Goal: Task Accomplishment & Management: Manage account settings

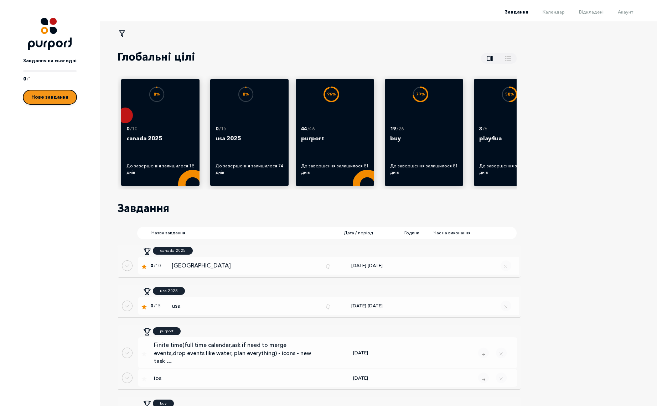
click at [53, 100] on button "Нове завдання" at bounding box center [49, 97] width 53 height 14
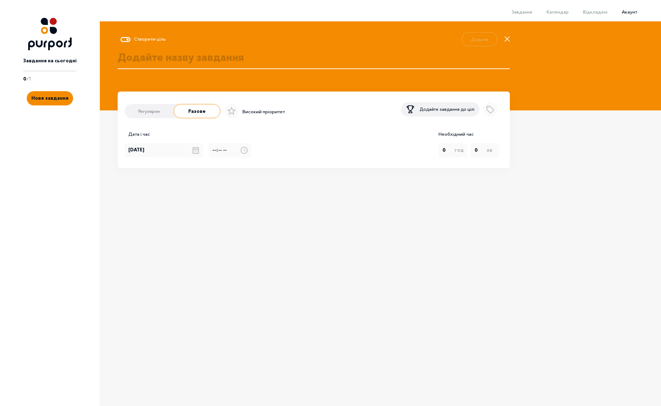
click at [630, 11] on span "Акаунт" at bounding box center [629, 12] width 15 height 6
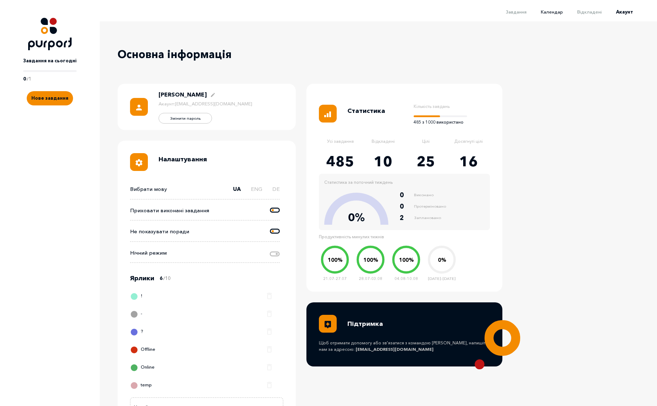
click at [557, 10] on span "Календар" at bounding box center [552, 12] width 22 height 6
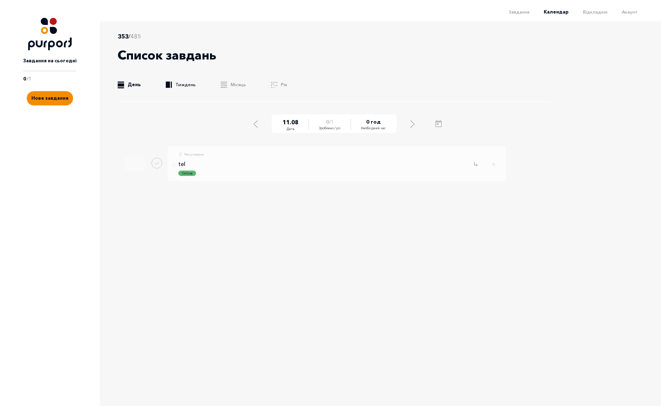
click at [189, 85] on link ".b{fill:#F48B00;} Тиждень" at bounding box center [181, 84] width 30 height 7
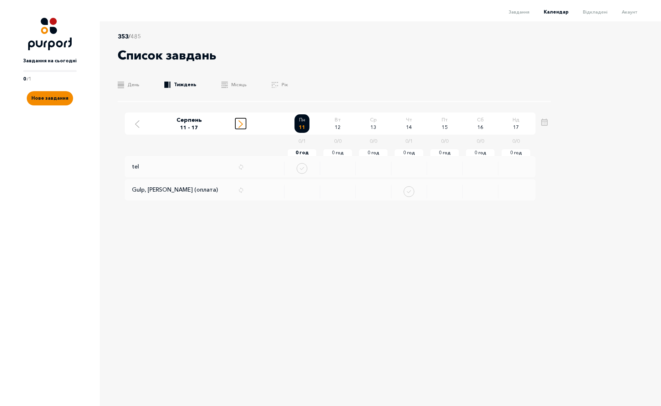
click at [237, 125] on div "Move to next week" at bounding box center [240, 123] width 6 height 9
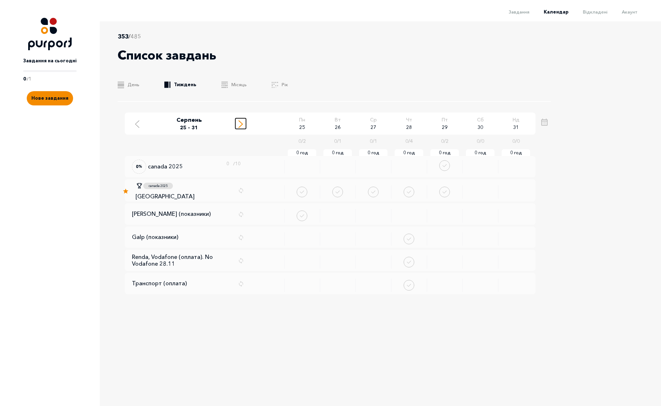
click at [237, 125] on div "Move to next week" at bounding box center [240, 123] width 6 height 9
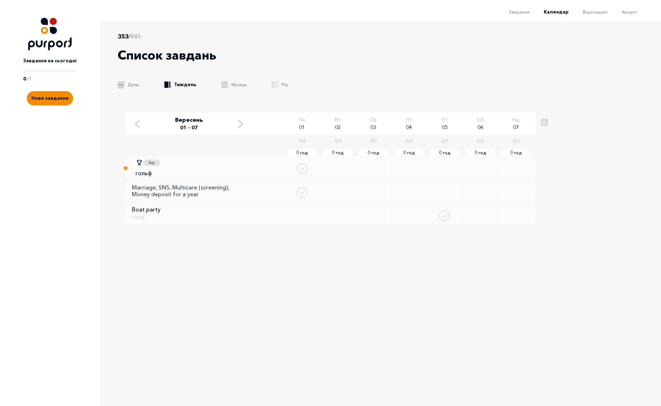
click at [191, 191] on p "Marriage, SNS, Multicare (screening), Money deposit for a year" at bounding box center [188, 191] width 112 height 14
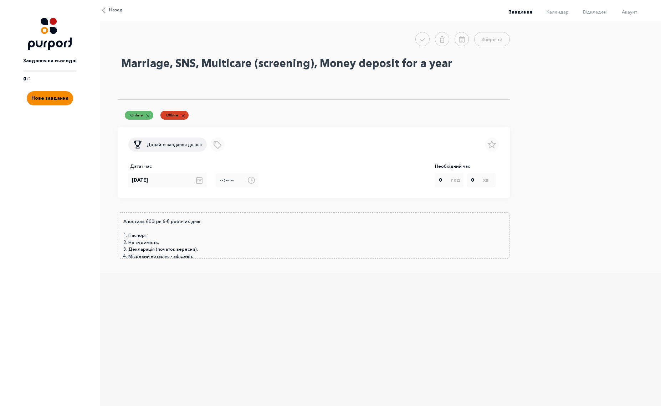
click at [122, 61] on textarea "Marriage, SNS, Multicare (screening), Money deposit for a year" at bounding box center [314, 76] width 392 height 46
paste textarea "segurança social"
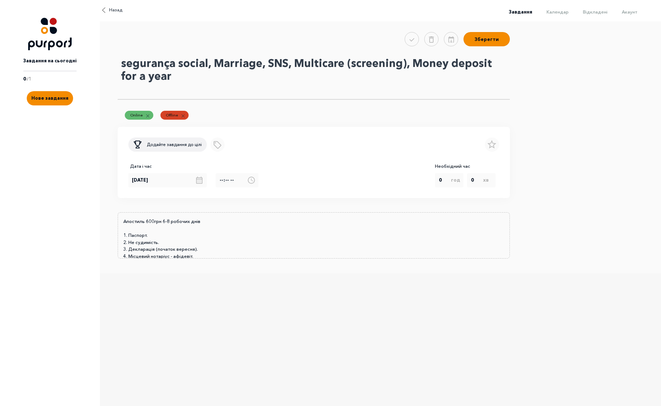
drag, startPoint x: 128, startPoint y: 66, endPoint x: 118, endPoint y: 66, distance: 9.6
click at [118, 66] on textarea "segurança social, Marriage, SNS, Multicare (screening), Money deposit for a year" at bounding box center [314, 76] width 392 height 46
drag, startPoint x: 178, startPoint y: 66, endPoint x: 182, endPoint y: 67, distance: 4.8
click at [182, 67] on textarea "Segurança social, Marriage, SNS, Multicare (screening), Money deposit for a year" at bounding box center [314, 76] width 392 height 46
type textarea "Segurança Social, Marriage, SNS, Multicare (screening), Money deposit for a year"
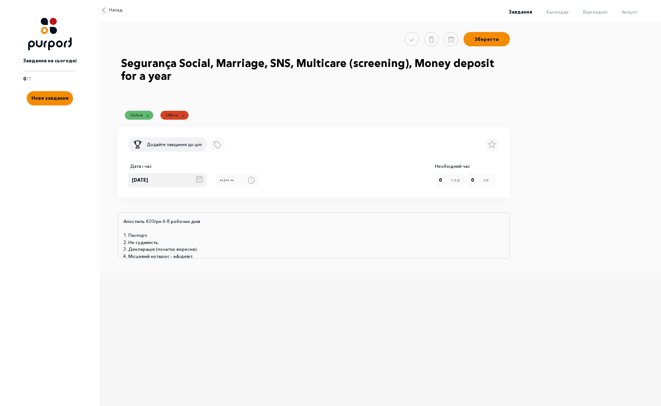
click at [192, 181] on div "[DATE]" at bounding box center [171, 180] width 87 height 14
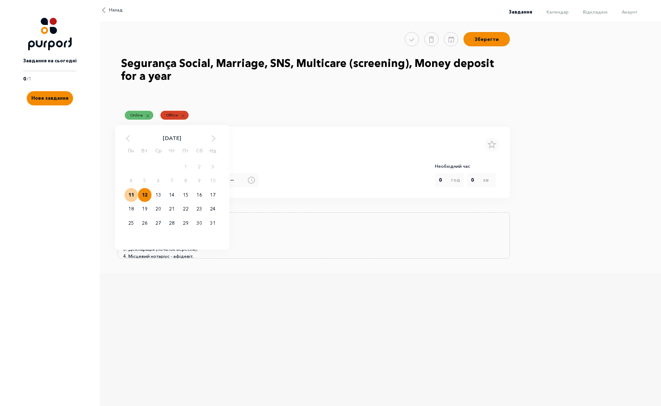
click at [146, 197] on div "12" at bounding box center [145, 195] width 14 height 14
type input "[DATE]"
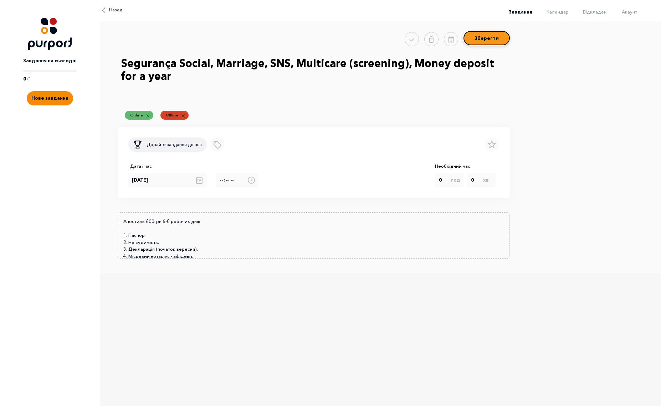
click at [485, 42] on button "Зберегти" at bounding box center [486, 38] width 46 height 14
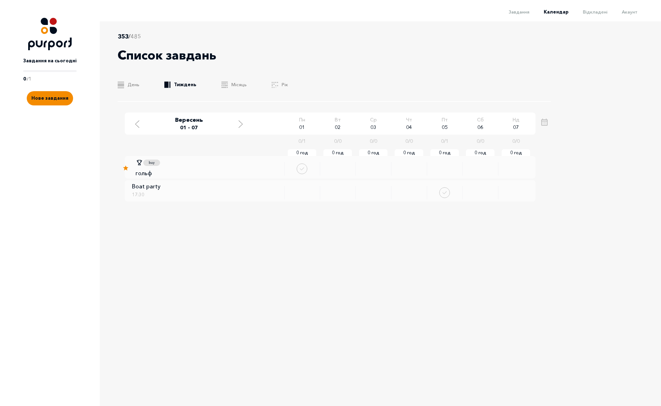
click at [171, 85] on link ".b{fill:#F48B00;} Тиждень" at bounding box center [180, 84] width 32 height 7
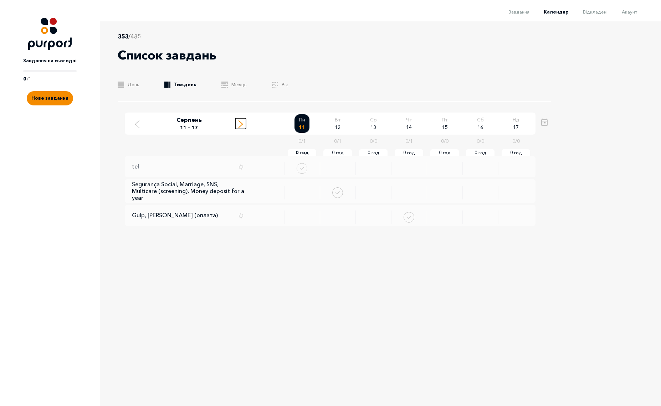
click at [242, 125] on line "Move to next week" at bounding box center [241, 126] width 4 height 4
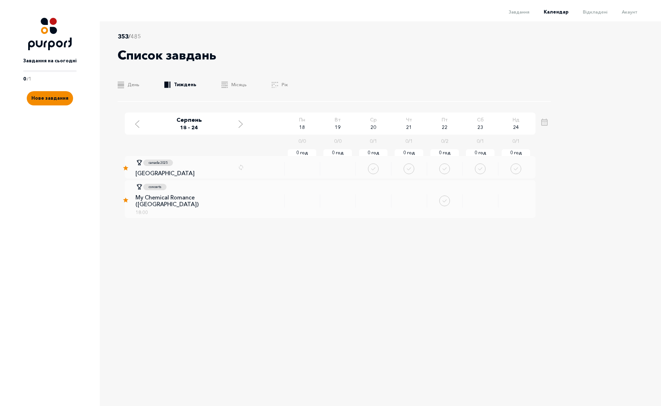
click at [500, 260] on div "353 / 485 Список завдань .b{fill:#F48B00;} День .b{fill:#F48B00;} Тиждень .b{fi…" at bounding box center [340, 204] width 481 height 366
click at [240, 125] on icon "Move to next week" at bounding box center [240, 123] width 4 height 7
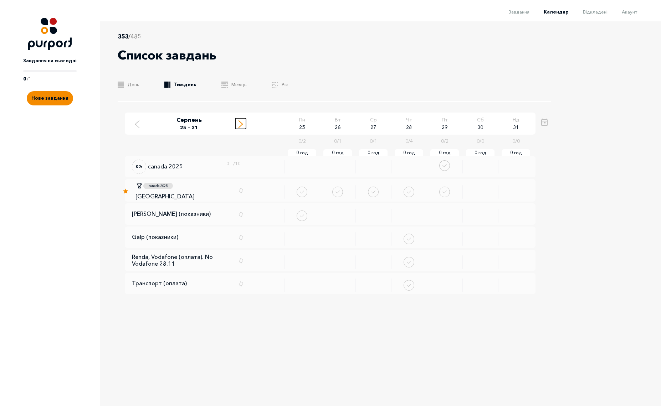
click at [240, 125] on icon "Move to next week" at bounding box center [240, 123] width 4 height 7
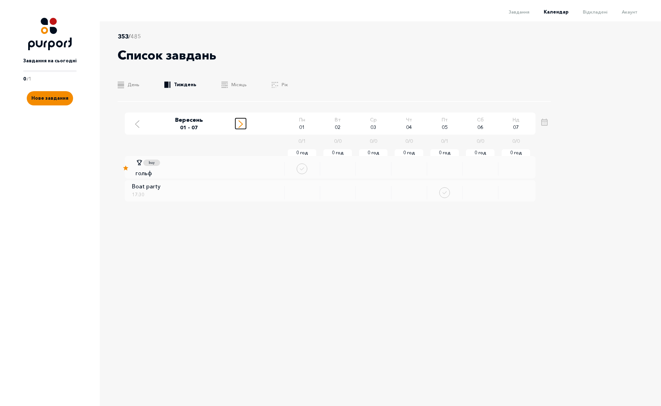
click at [240, 125] on icon "Move to next week" at bounding box center [240, 123] width 4 height 7
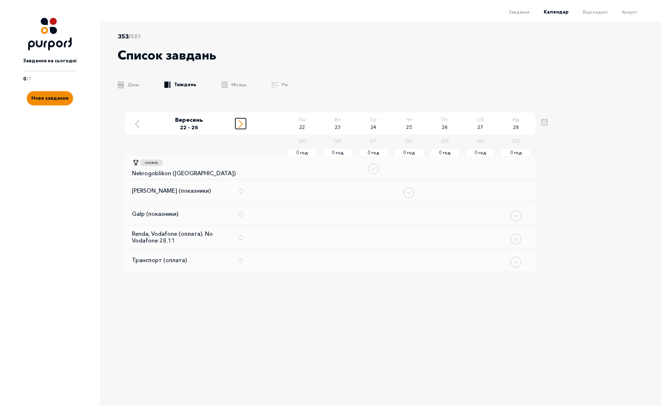
click at [240, 125] on icon "Move to next week" at bounding box center [240, 123] width 4 height 7
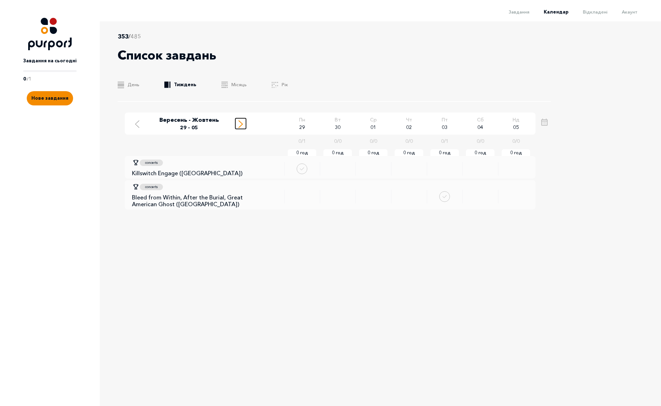
click at [240, 125] on icon "Move to next week" at bounding box center [240, 123] width 4 height 7
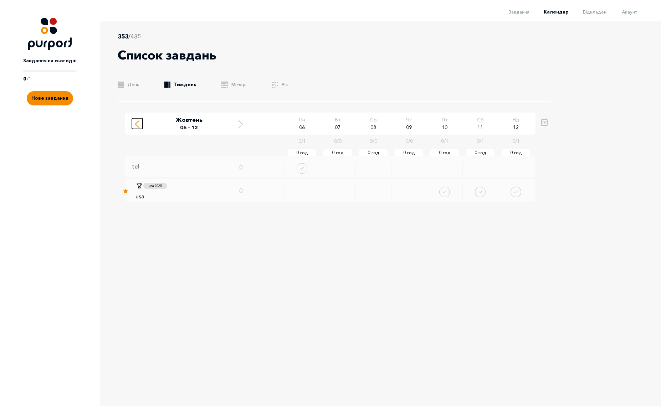
click at [138, 125] on icon "Move to previous week" at bounding box center [137, 123] width 4 height 7
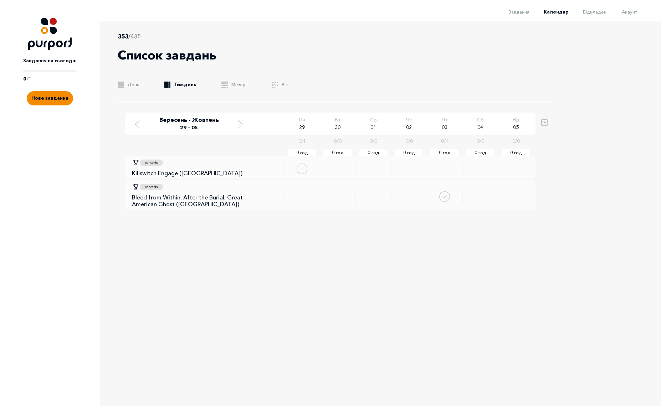
click at [226, 251] on div "353 / 485 Список завдань .b{fill:#F48B00;} День .b{fill:#F48B00;} Тиждень .b{fi…" at bounding box center [340, 204] width 481 height 366
click at [239, 122] on icon "Move to next week" at bounding box center [240, 123] width 4 height 7
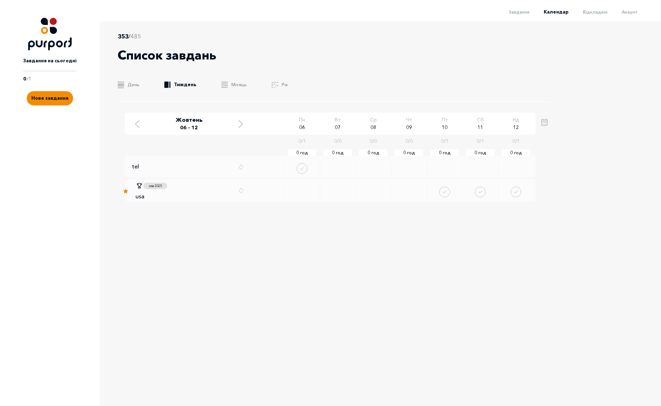
click at [221, 249] on div "353 / 485 Список завдань .b{fill:#F48B00;} День .b{fill:#F48B00;} Тиждень .b{fi…" at bounding box center [340, 204] width 481 height 366
click at [242, 126] on icon "Move to next week" at bounding box center [240, 123] width 4 height 7
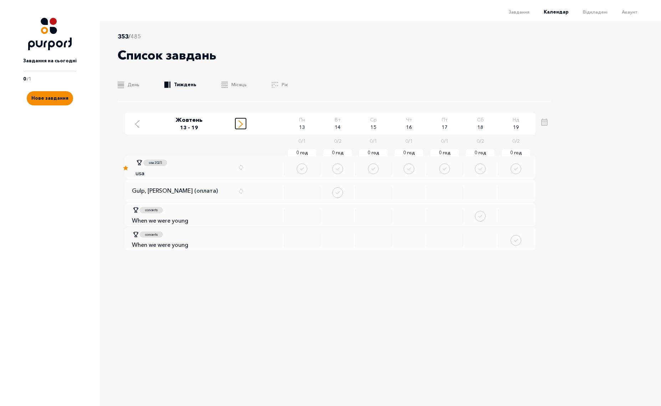
click at [242, 126] on icon "Move to next week" at bounding box center [240, 123] width 4 height 7
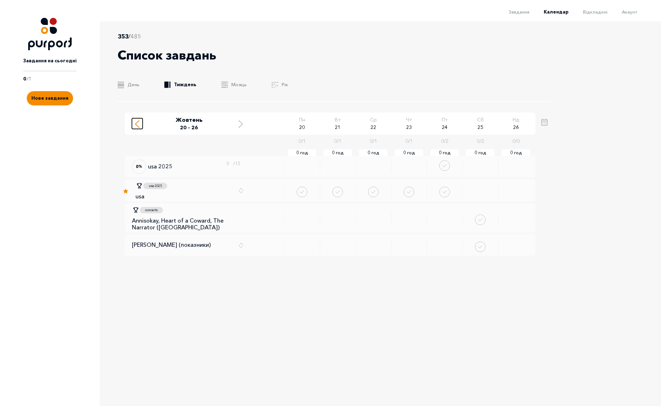
click at [137, 123] on icon "Move to previous week" at bounding box center [137, 123] width 4 height 7
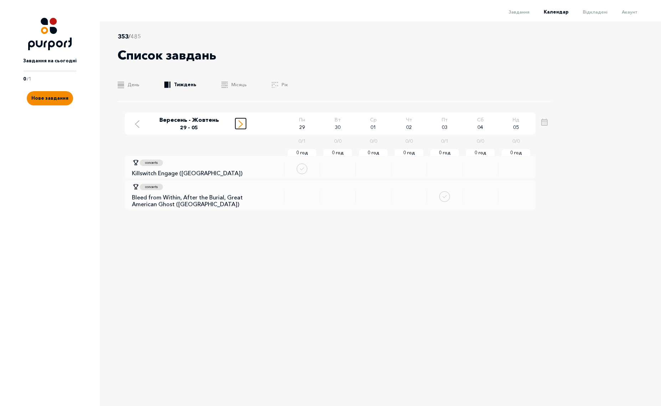
click at [241, 123] on line "Move to next week" at bounding box center [241, 123] width 4 height 4
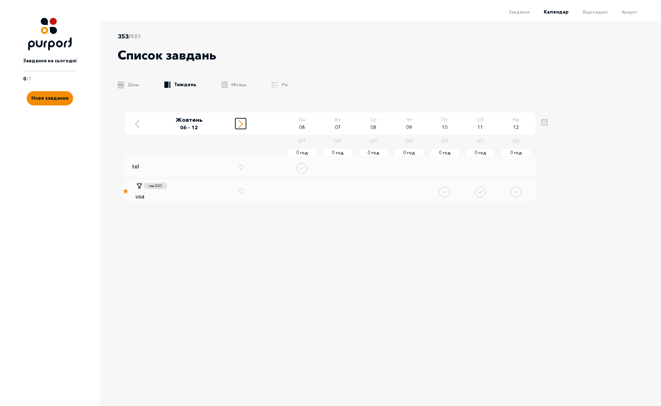
click at [241, 123] on line "Move to next week" at bounding box center [241, 123] width 4 height 4
click at [240, 123] on icon "Move to next week" at bounding box center [240, 123] width 4 height 7
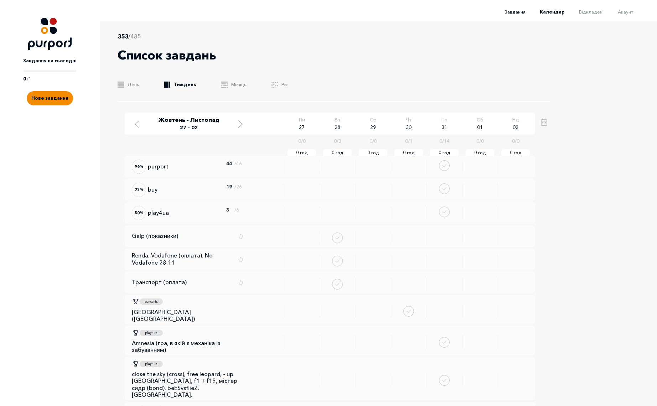
click at [522, 11] on span "Завдання" at bounding box center [515, 12] width 21 height 6
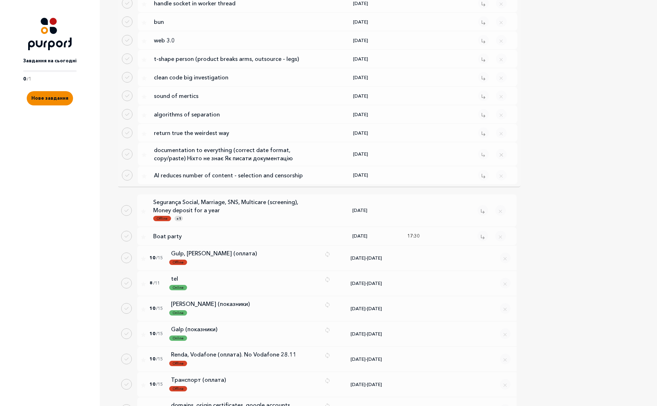
scroll to position [1359, 0]
